Goal: Task Accomplishment & Management: Use online tool/utility

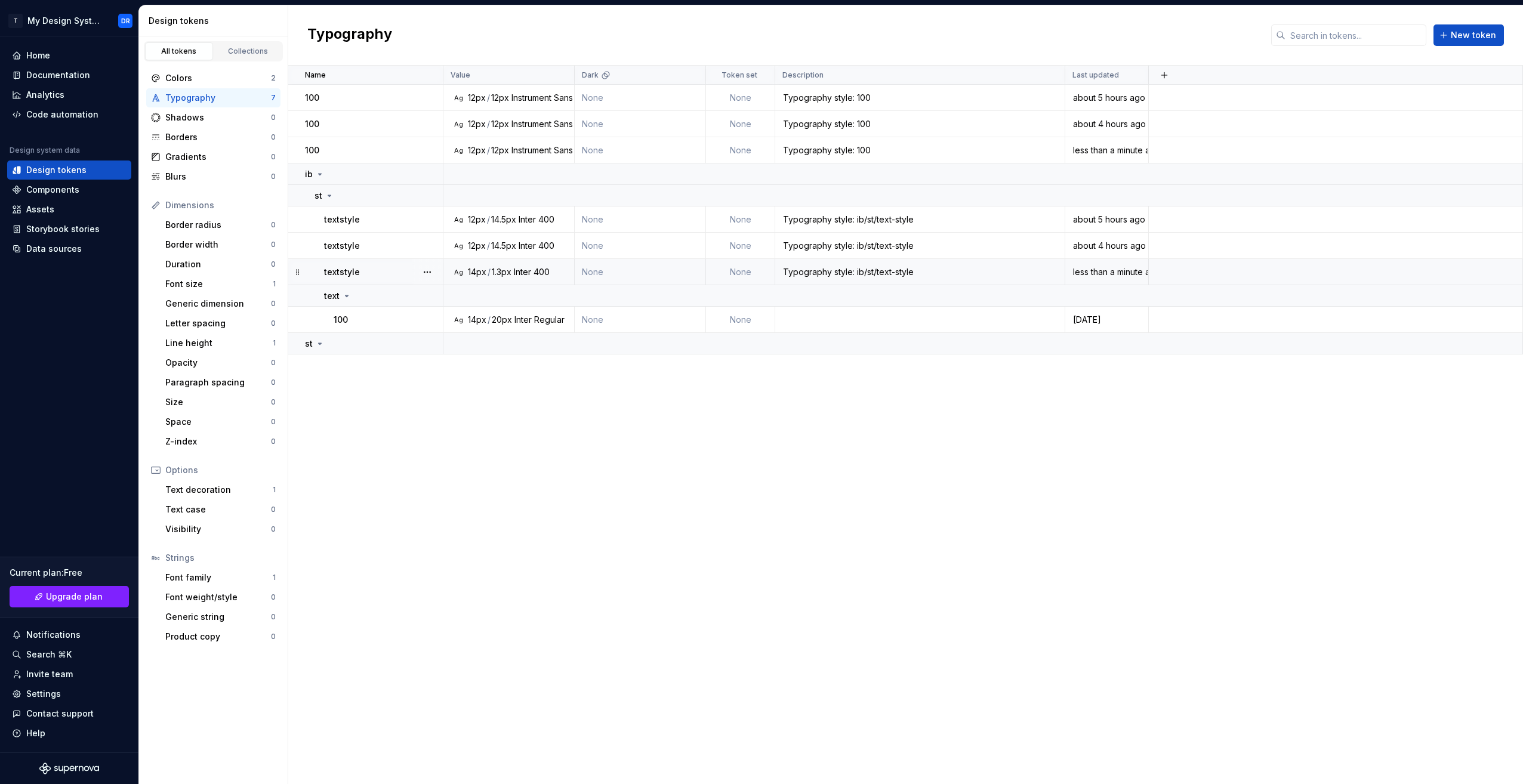
click at [382, 274] on div "textstyle" at bounding box center [383, 272] width 118 height 12
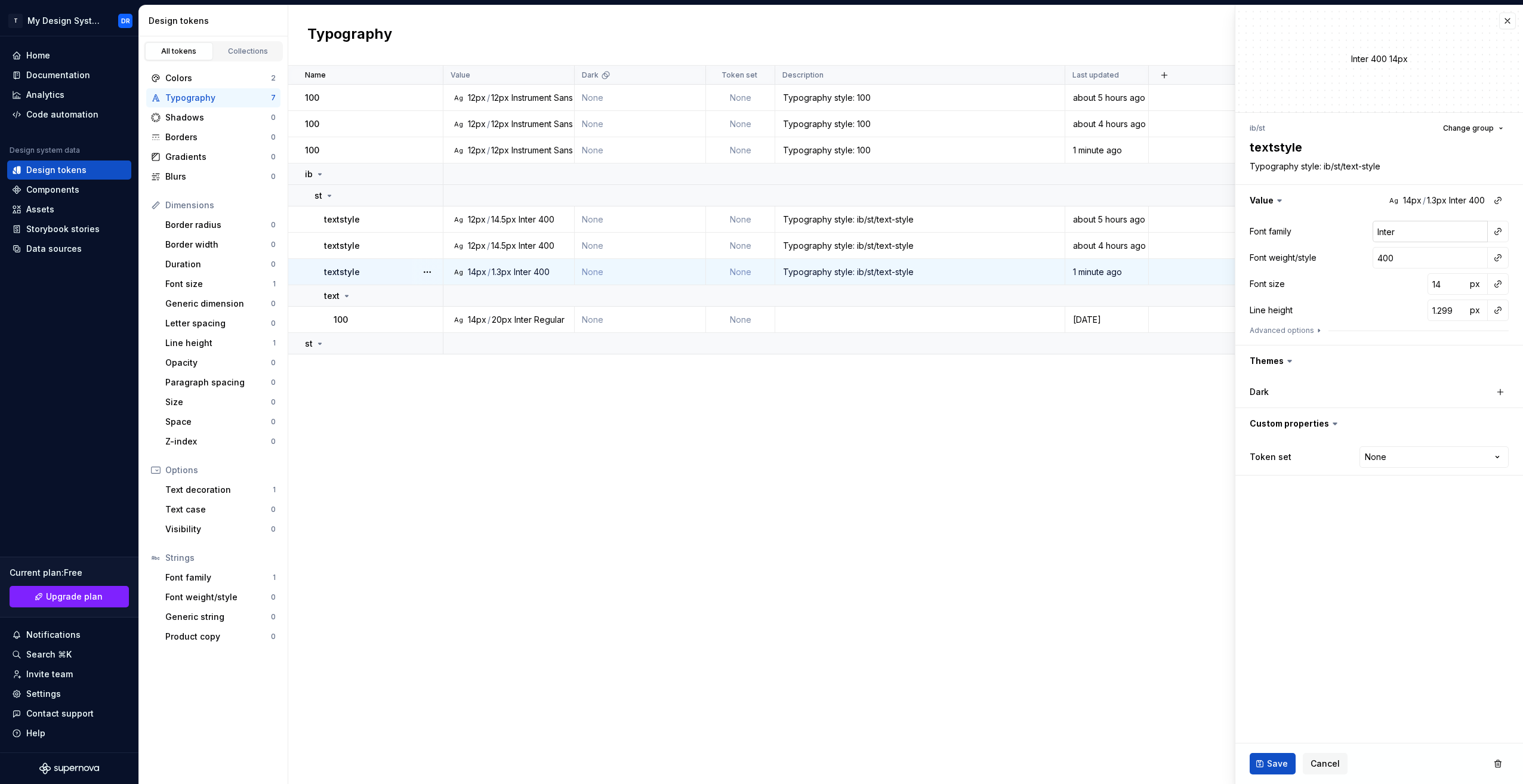
click at [1413, 230] on input "Inter" at bounding box center [1430, 232] width 115 height 22
click at [1496, 233] on button "button" at bounding box center [1498, 231] width 17 height 17
click at [1365, 275] on div "500" at bounding box center [1364, 280] width 15 height 12
click at [1306, 332] on button "Advanced options" at bounding box center [1287, 331] width 74 height 9
type textarea "*"
